Goal: Task Accomplishment & Management: Manage account settings

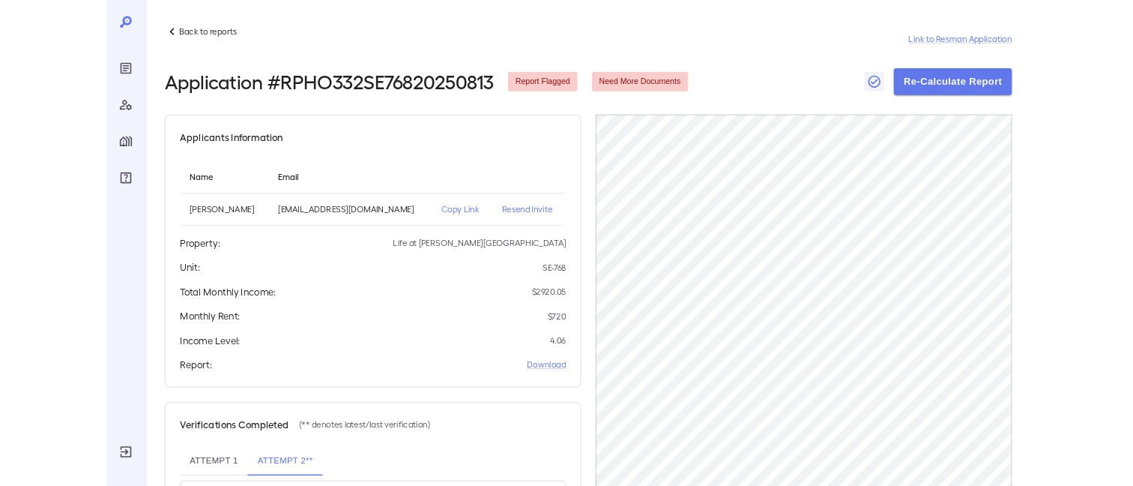
scroll to position [160, 0]
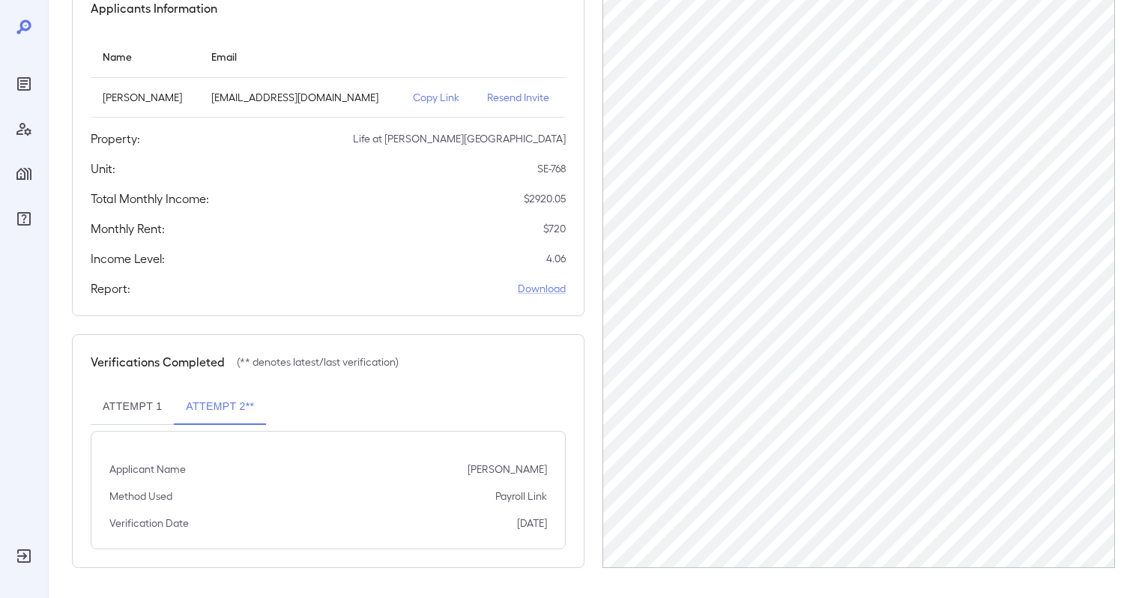
click at [144, 399] on button "Attempt 1" at bounding box center [132, 407] width 83 height 36
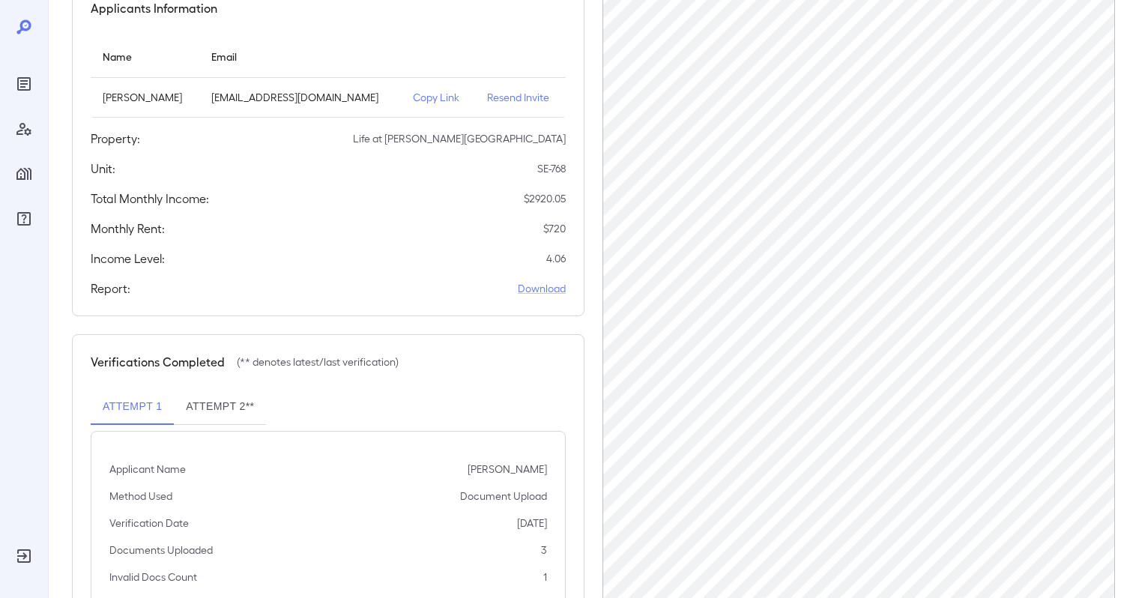
click at [198, 401] on button "Attempt 2**" at bounding box center [220, 407] width 92 height 36
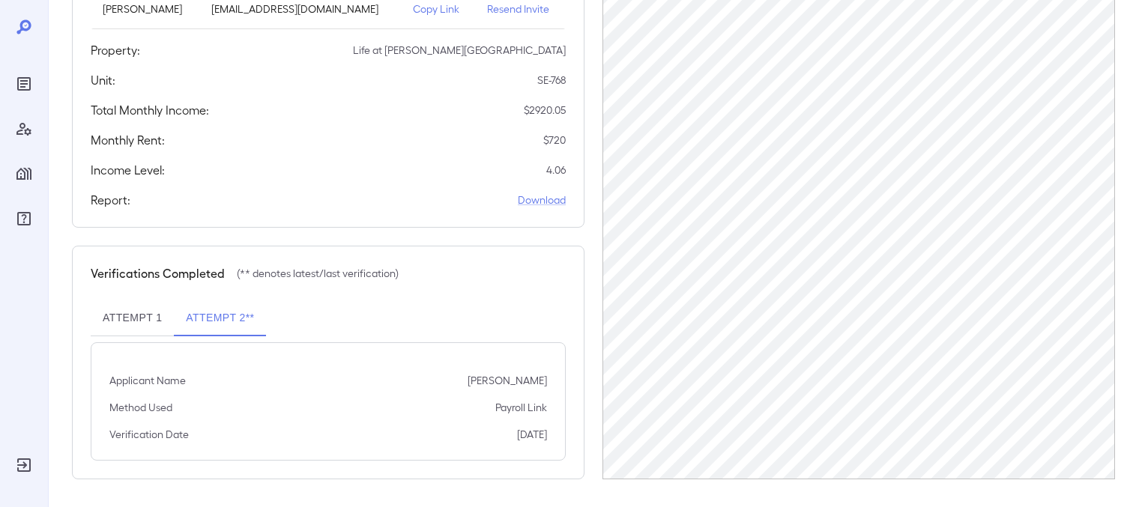
scroll to position [251, 0]
click at [501, 409] on p "Payroll Link" at bounding box center [521, 405] width 52 height 15
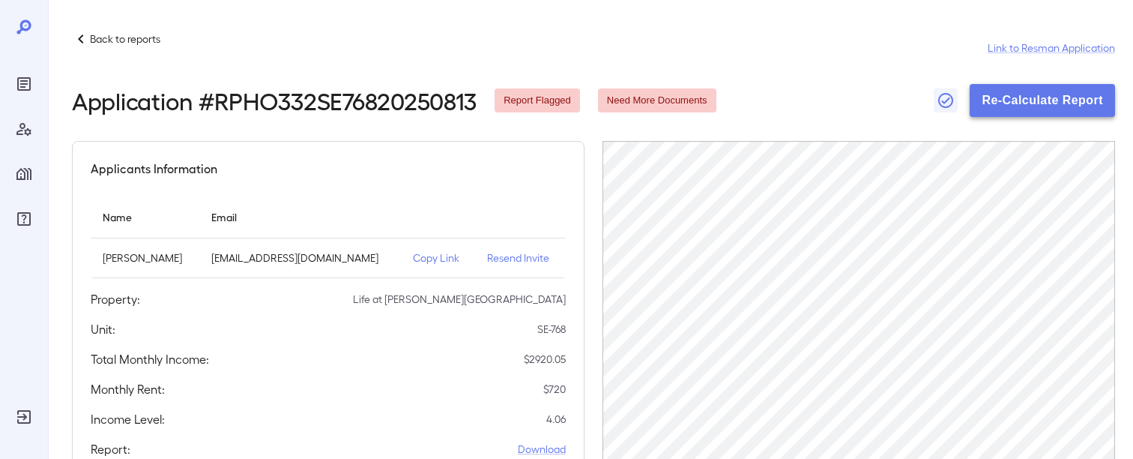
click at [1048, 97] on button "Re-Calculate Report" at bounding box center [1042, 100] width 145 height 33
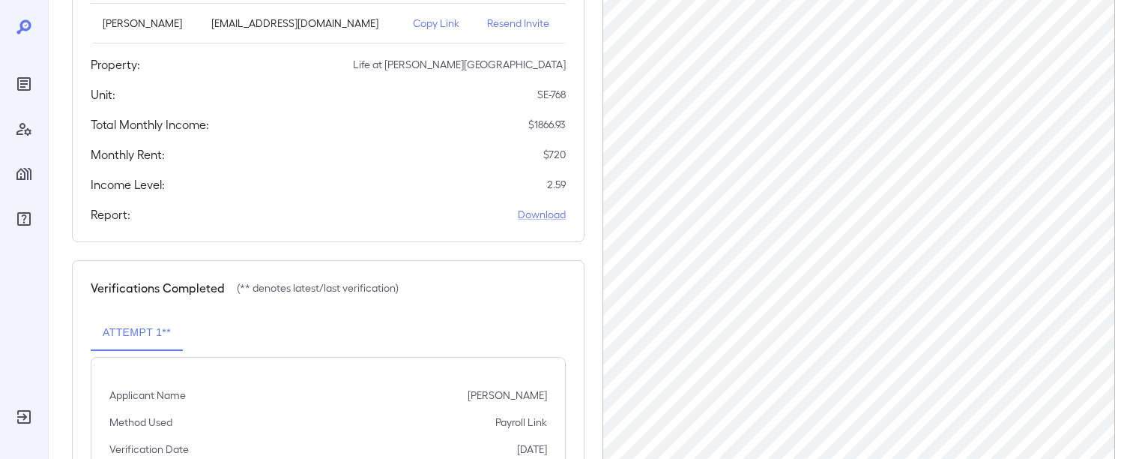
scroll to position [230, 0]
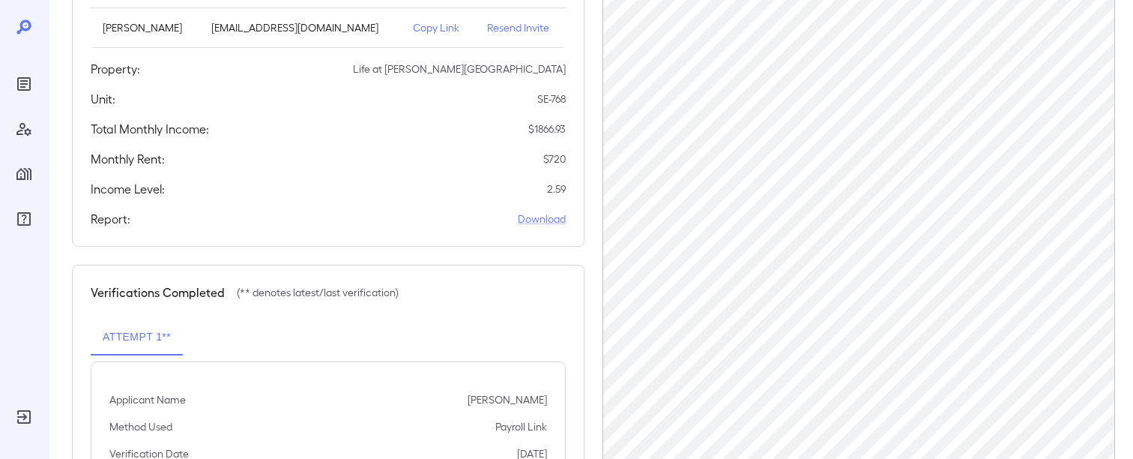
click at [536, 170] on div "Applicants Information Name Email Sabrina M Thompson sabrinathompson4795@gmail.…" at bounding box center [328, 79] width 513 height 336
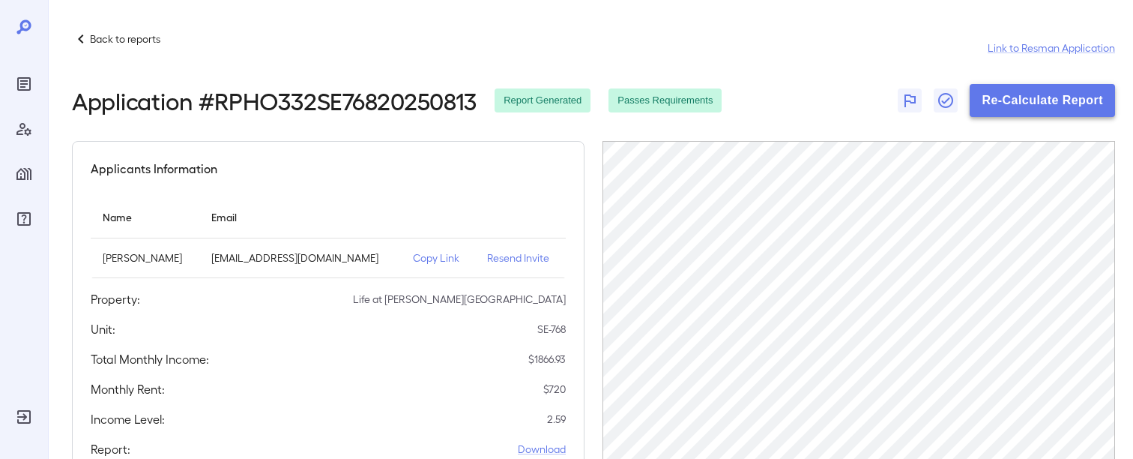
click at [1054, 105] on button "Re-Calculate Report" at bounding box center [1042, 100] width 145 height 33
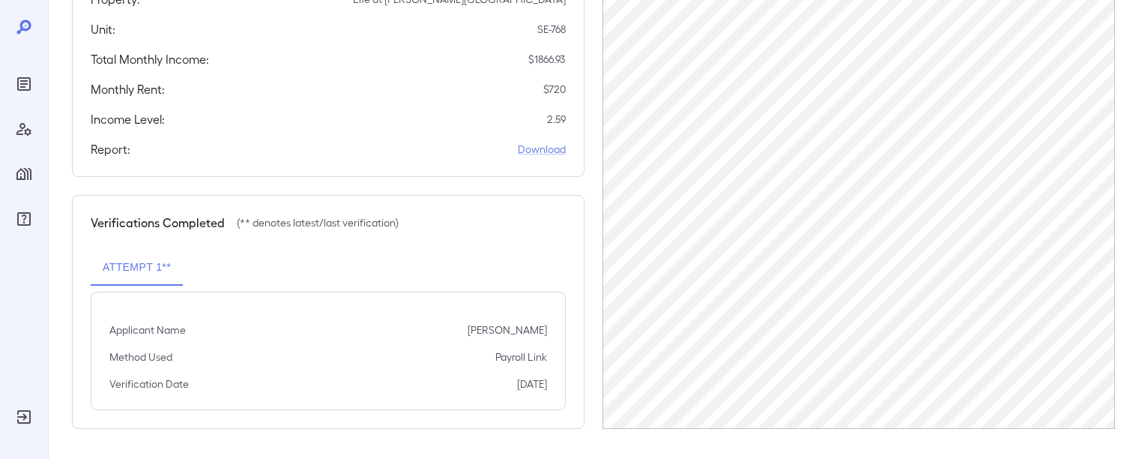
scroll to position [299, 0]
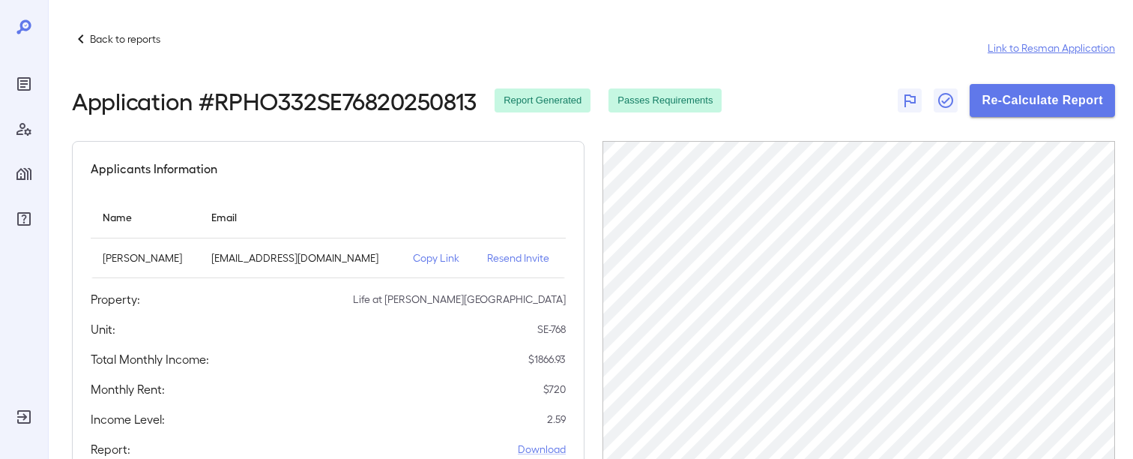
click at [1052, 46] on link "Link to Resman Application" at bounding box center [1051, 47] width 127 height 15
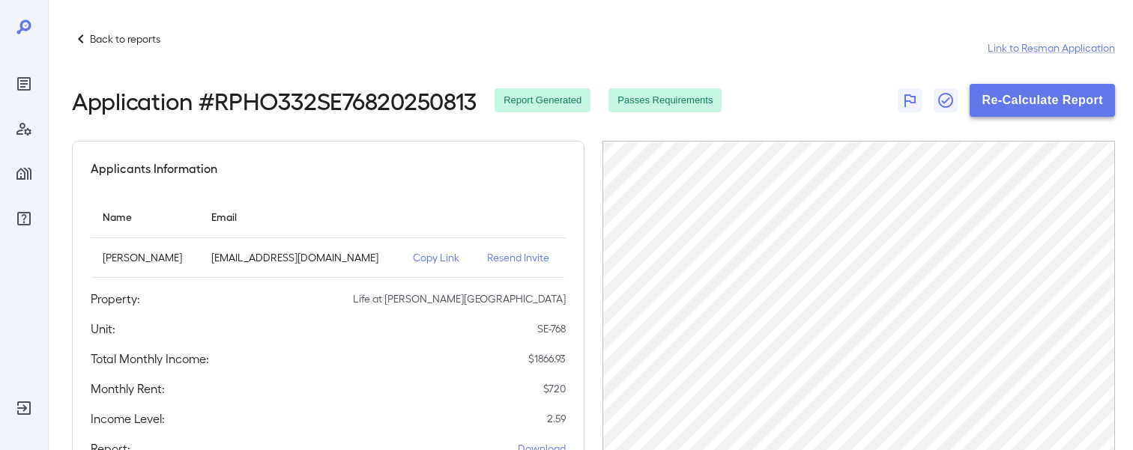
click at [1013, 102] on button "Re-Calculate Report" at bounding box center [1042, 100] width 145 height 33
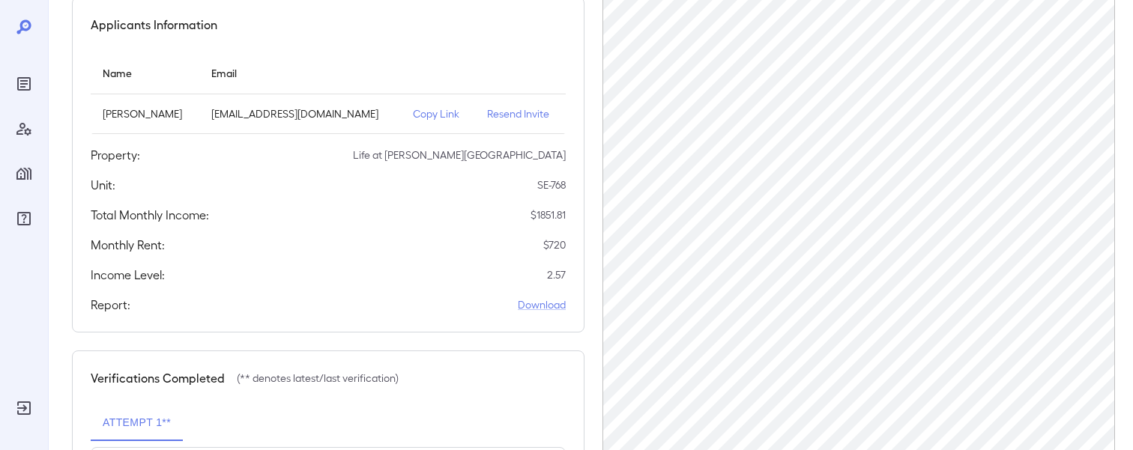
scroll to position [148, 0]
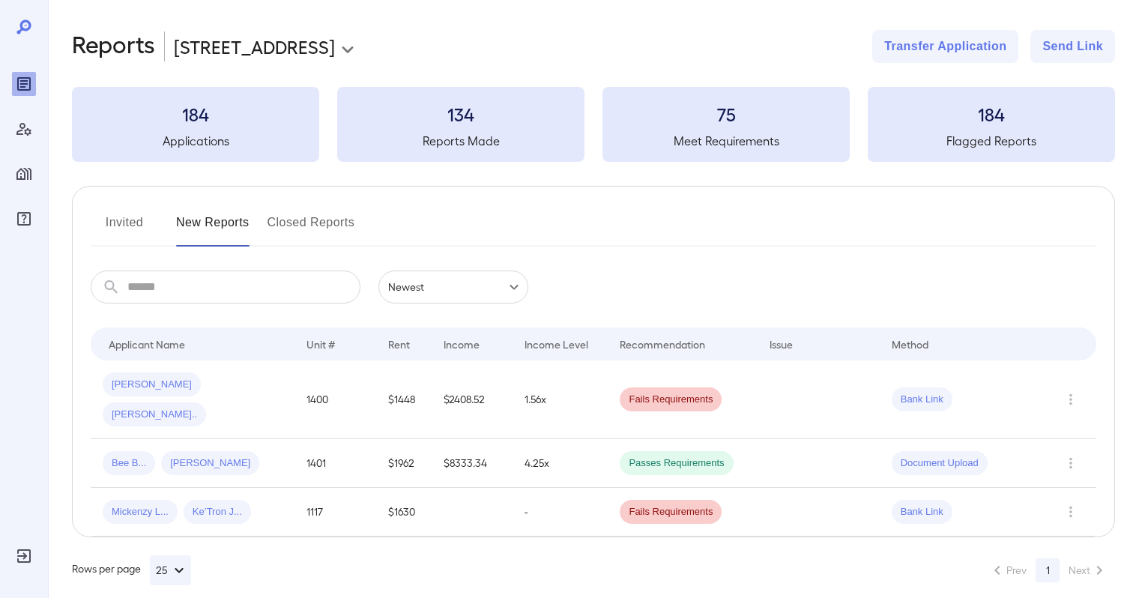
click at [30, 166] on icon "Manage Properties" at bounding box center [24, 174] width 18 height 18
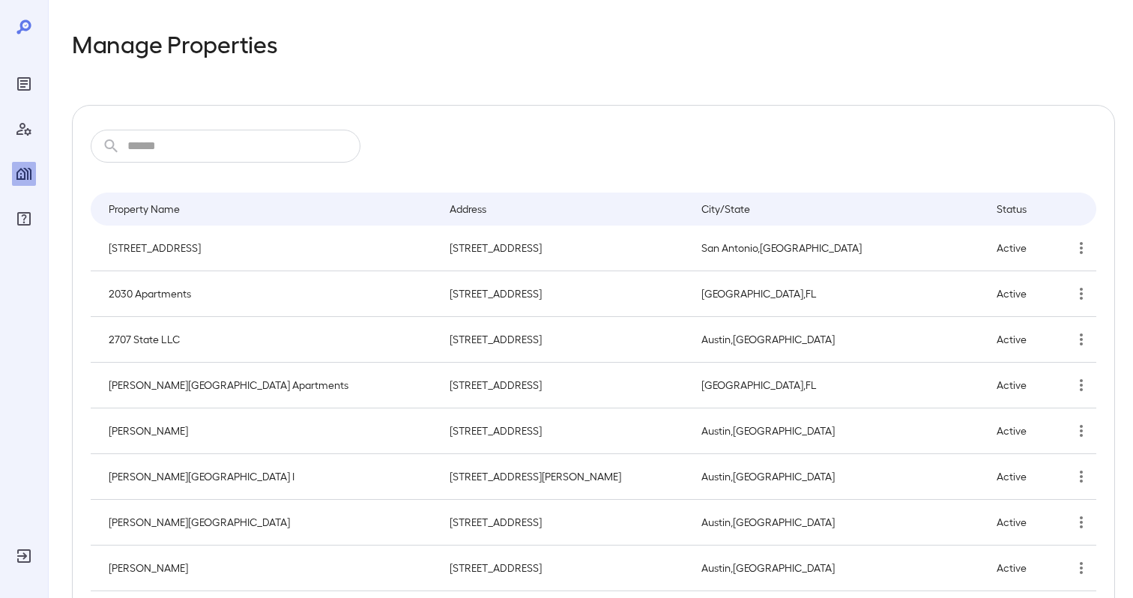
click at [209, 151] on input "text" at bounding box center [243, 146] width 233 height 33
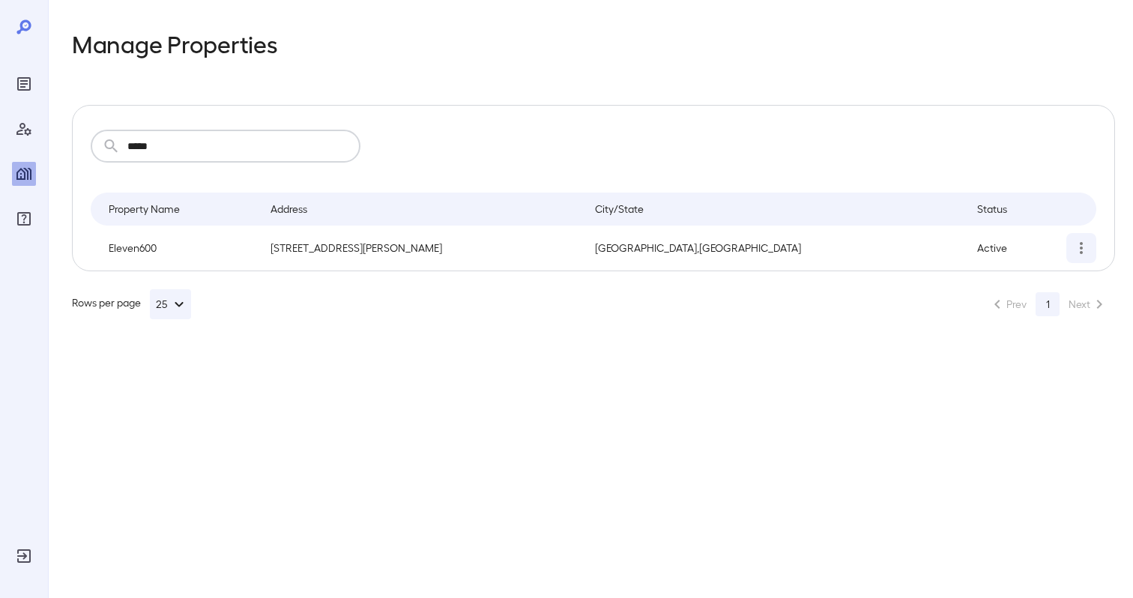
type input "*****"
click at [1086, 256] on icon "simple table" at bounding box center [1081, 248] width 18 height 18
click at [1052, 283] on p "Edit Property" at bounding box center [1040, 283] width 59 height 15
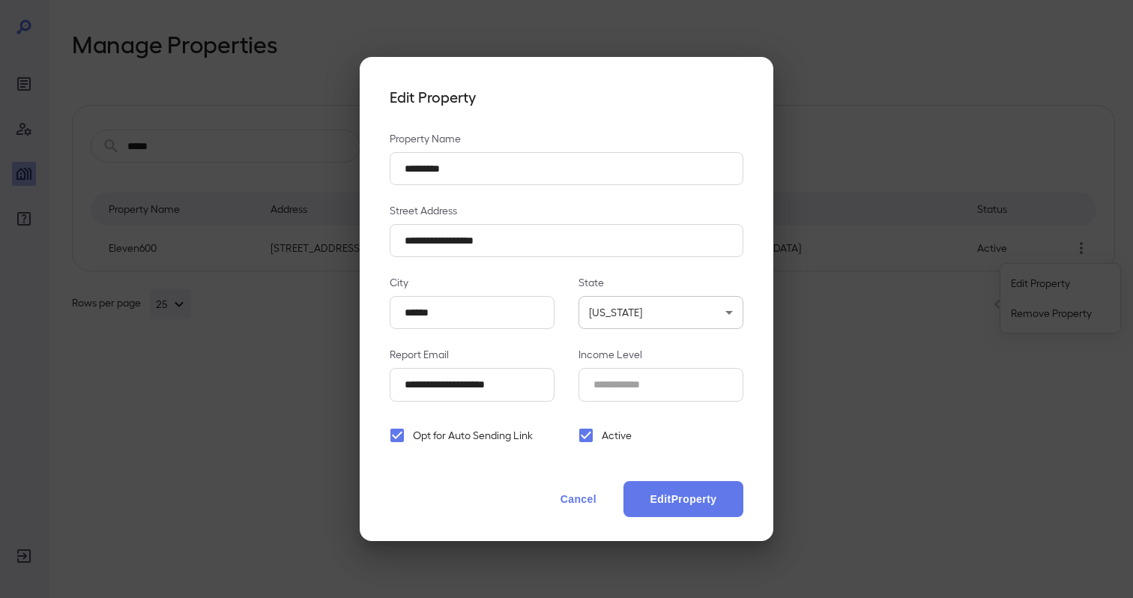
click at [607, 431] on span "Active" at bounding box center [617, 435] width 30 height 15
click at [677, 492] on button "Edit Property" at bounding box center [684, 499] width 120 height 36
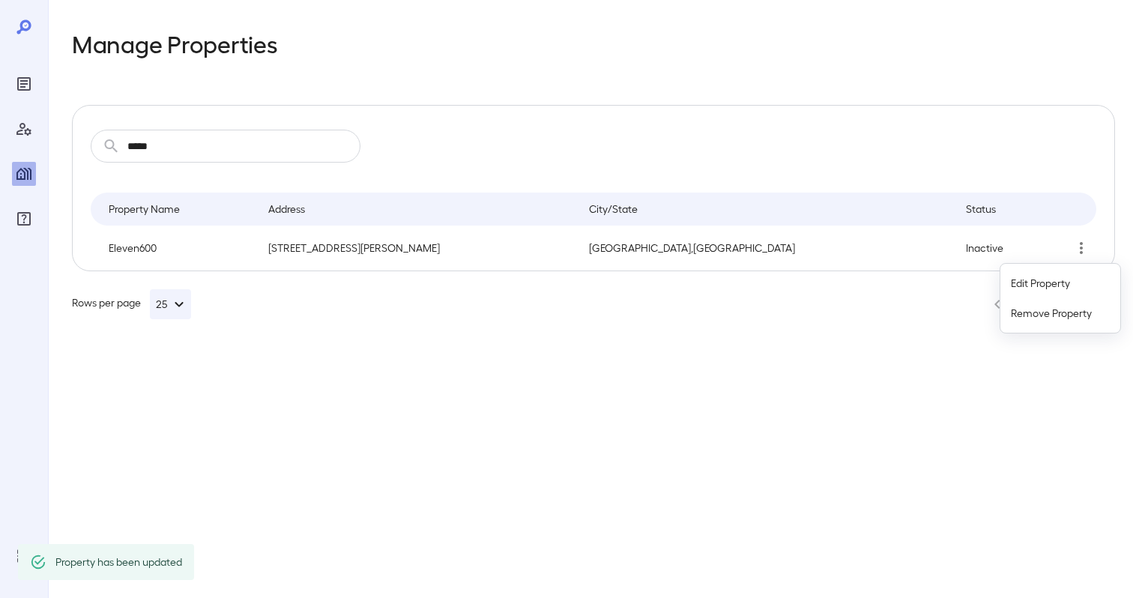
click at [677, 492] on div at bounding box center [566, 299] width 1133 height 598
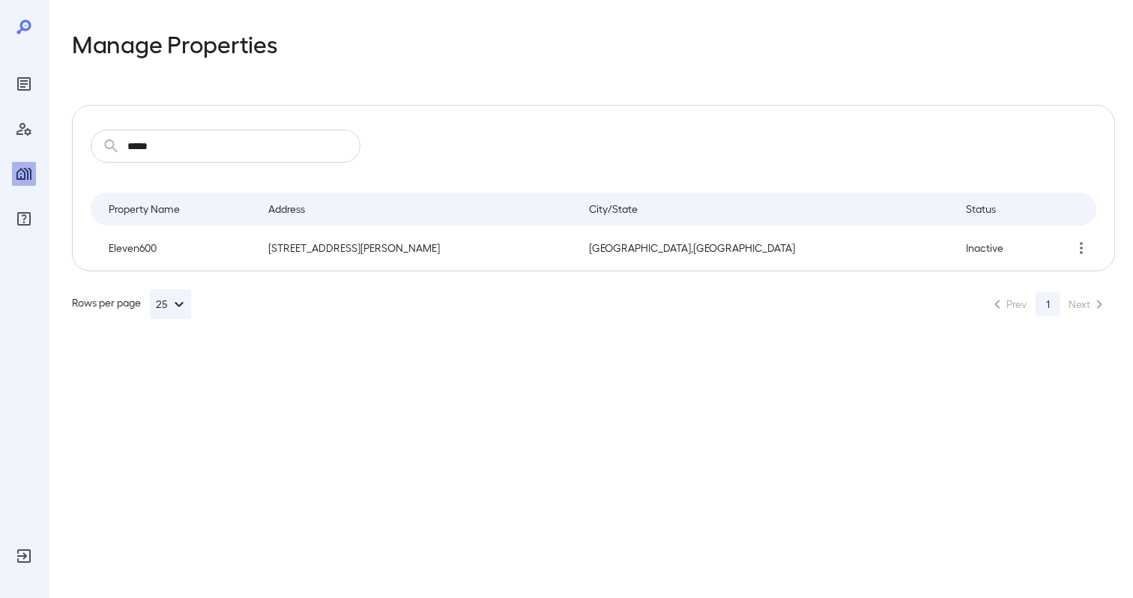
click at [24, 70] on div at bounding box center [24, 124] width 24 height 213
click at [471, 94] on div "Manage Properties ​ ***** ​ Property Name Address City/State Status Eleven600 1…" at bounding box center [593, 174] width 1043 height 289
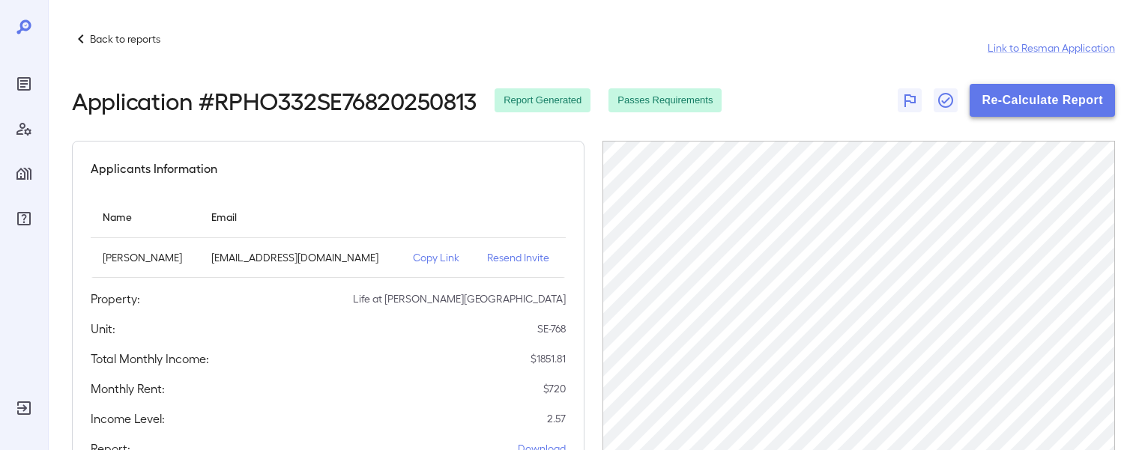
click at [1018, 94] on button "Re-Calculate Report" at bounding box center [1042, 100] width 145 height 33
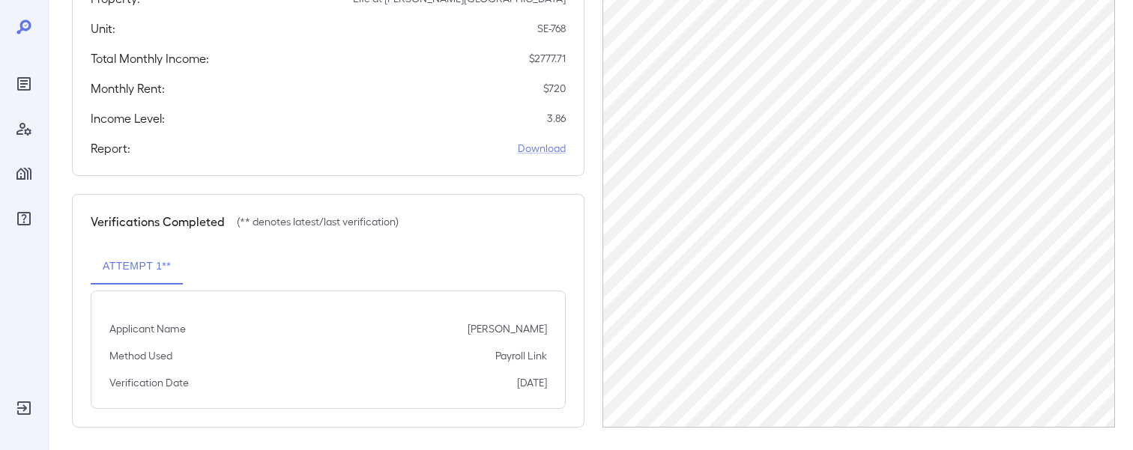
scroll to position [308, 0]
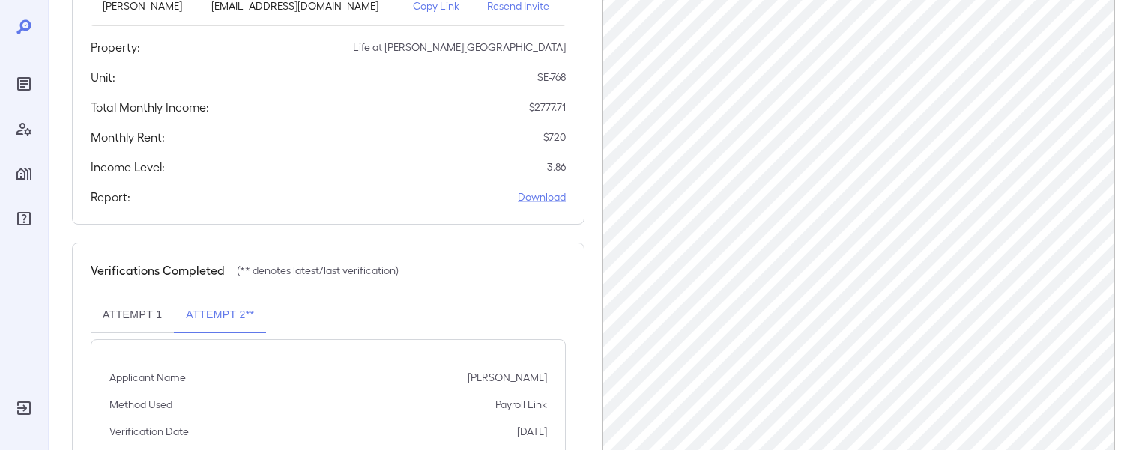
scroll to position [308, 0]
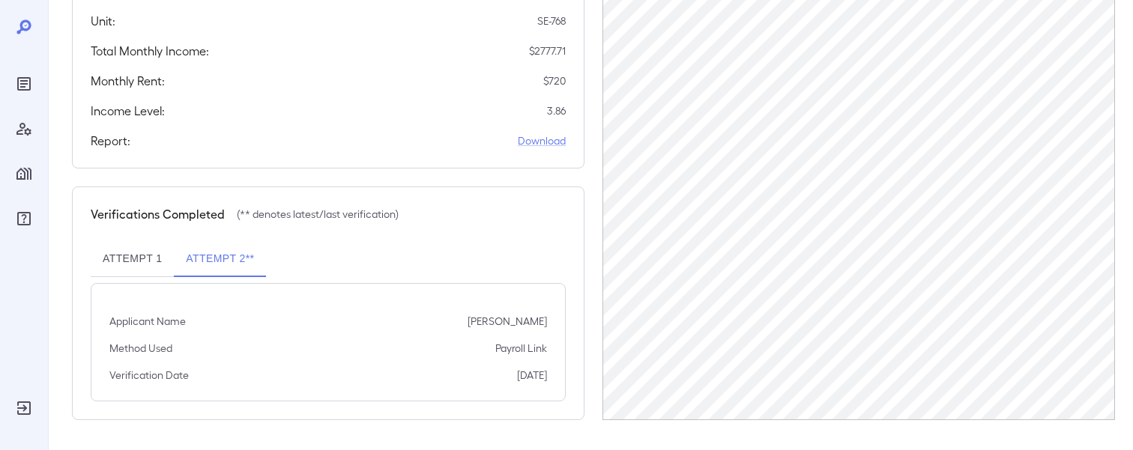
click at [150, 256] on button "Attempt 1" at bounding box center [132, 259] width 83 height 36
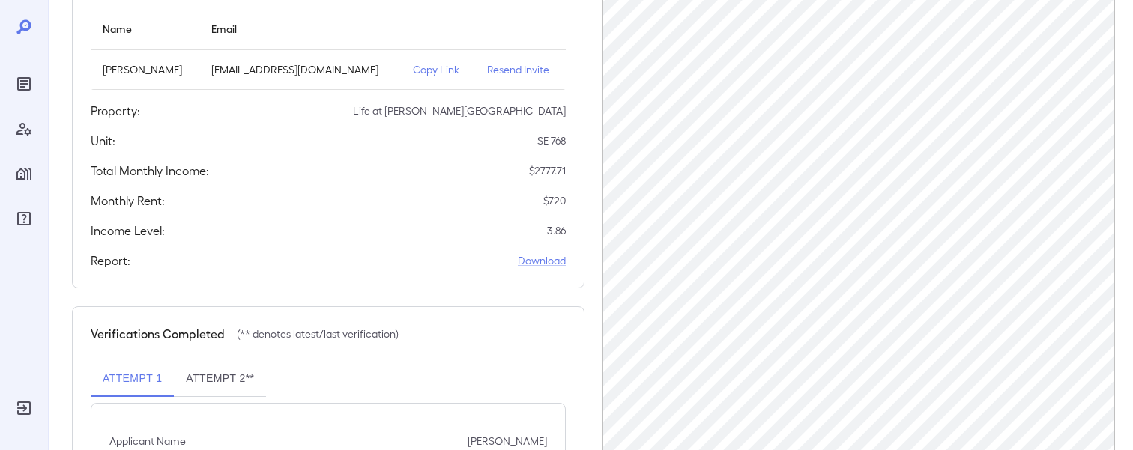
scroll to position [0, 0]
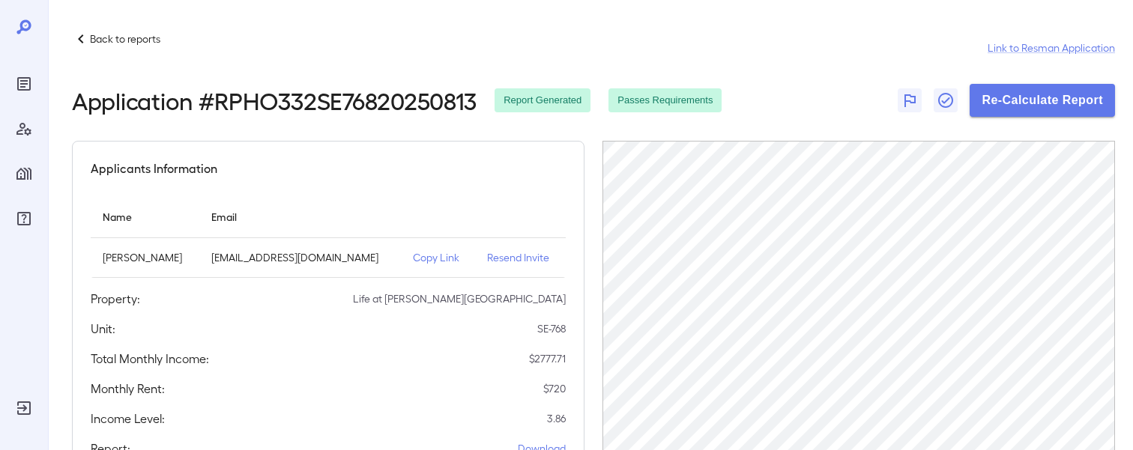
click at [456, 279] on div "Applicants Information Name Email [PERSON_NAME] [EMAIL_ADDRESS][DOMAIN_NAME] Co…" at bounding box center [328, 309] width 513 height 336
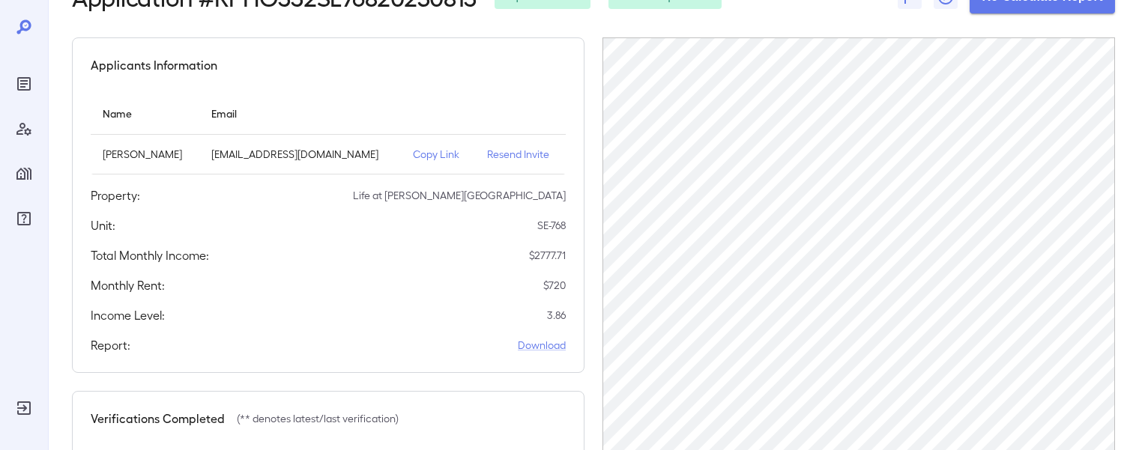
scroll to position [389, 0]
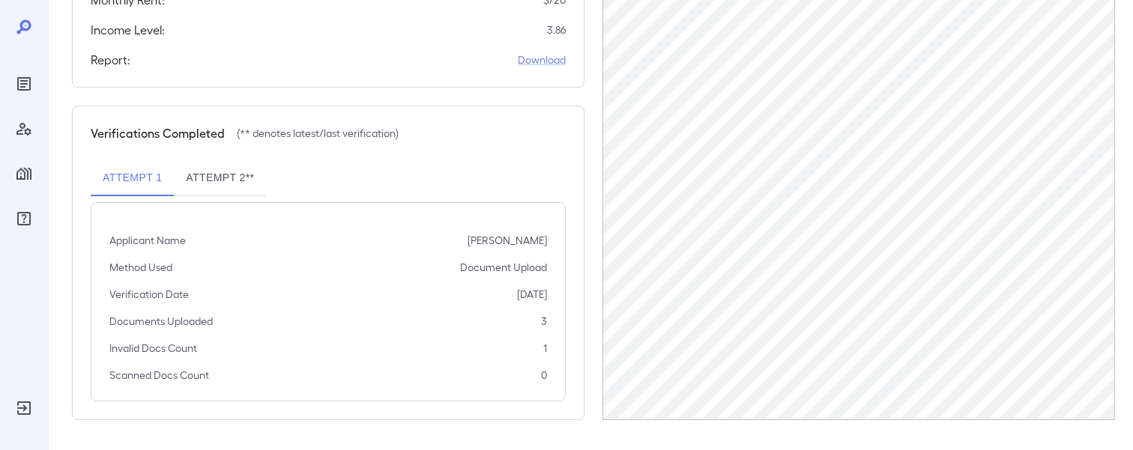
click at [235, 178] on button "Attempt 2**" at bounding box center [220, 178] width 92 height 36
